Goal: Task Accomplishment & Management: Complete application form

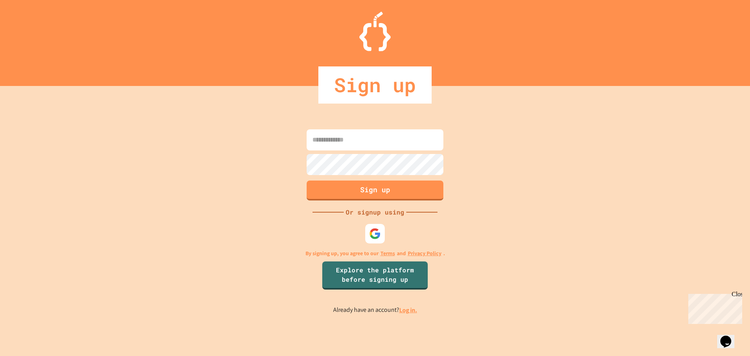
click at [720, 335] on div "Opens Chat This icon Opens the chat window." at bounding box center [725, 341] width 12 height 12
click at [376, 232] on img at bounding box center [375, 233] width 13 height 13
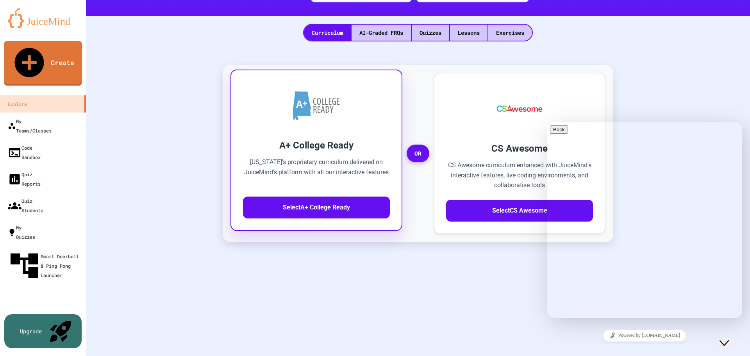
scroll to position [156, 0]
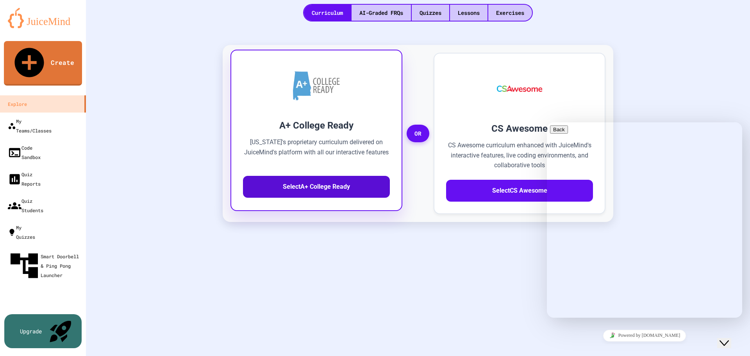
click at [325, 180] on button "Select A+ College Ready" at bounding box center [316, 187] width 147 height 22
